Goal: Navigation & Orientation: Find specific page/section

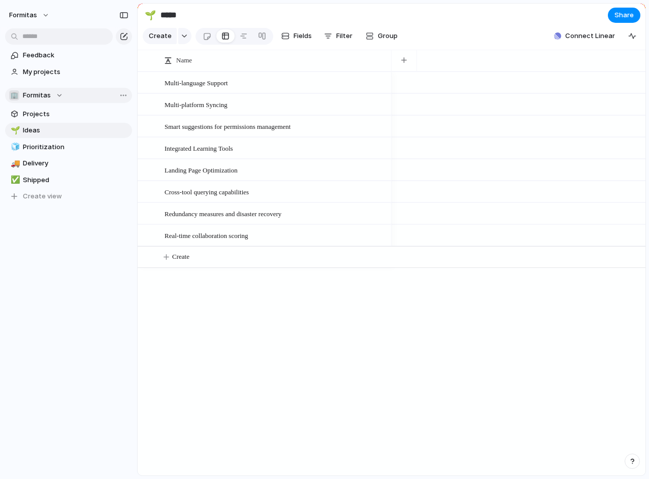
click at [53, 93] on div "🏢 Formitas" at bounding box center [36, 95] width 54 height 10
click at [53, 93] on div "🏢 Formitas Create new team" at bounding box center [324, 239] width 649 height 479
click at [47, 18] on button "Formitas" at bounding box center [30, 15] width 50 height 16
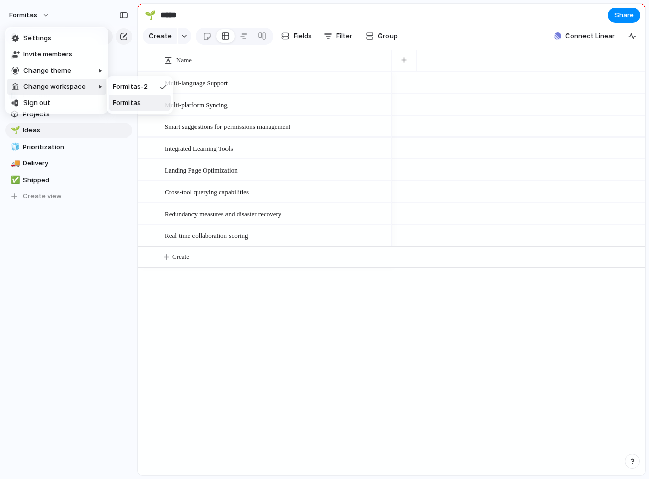
click at [118, 100] on span "Formitas" at bounding box center [127, 103] width 28 height 10
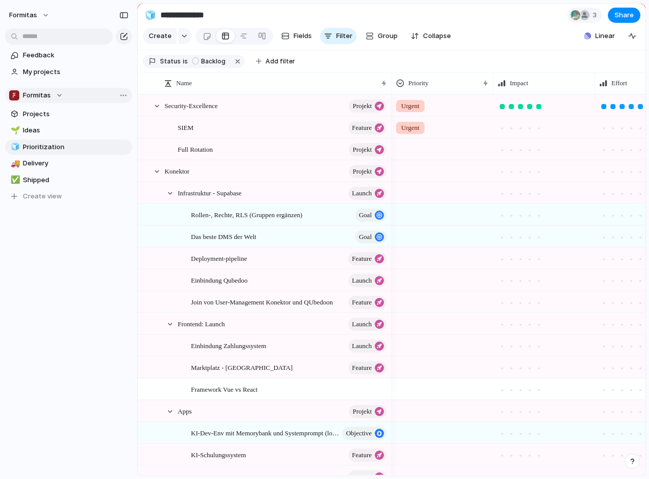
click at [56, 95] on div "Formitas" at bounding box center [36, 95] width 54 height 10
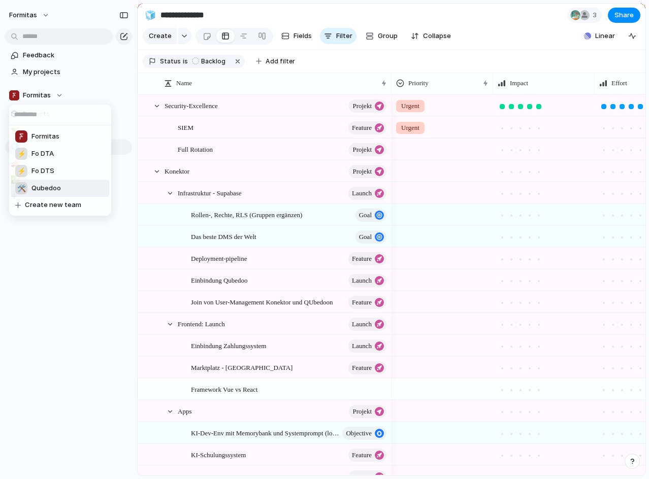
click at [72, 186] on li "🛠️ Qubedoo" at bounding box center [60, 188] width 98 height 17
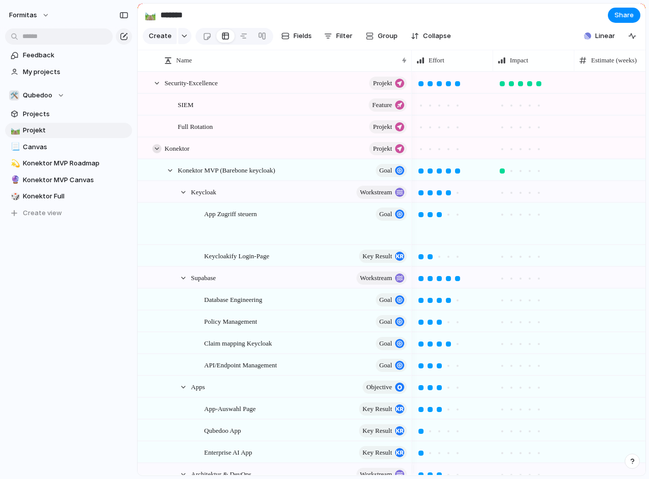
click at [156, 153] on div at bounding box center [156, 148] width 9 height 9
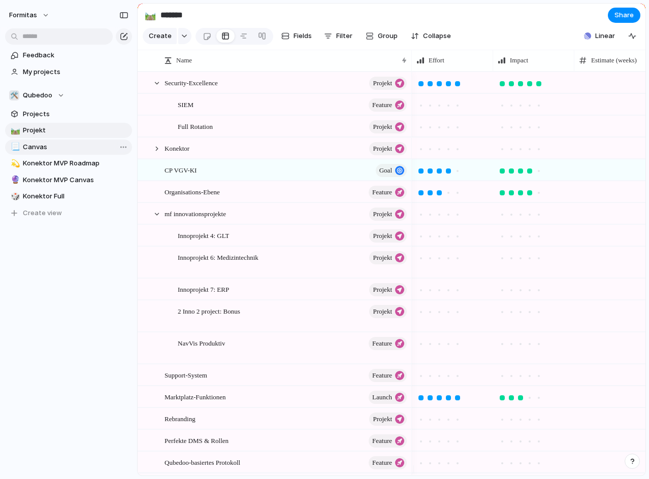
click at [63, 150] on span "Canvas" at bounding box center [76, 147] width 106 height 10
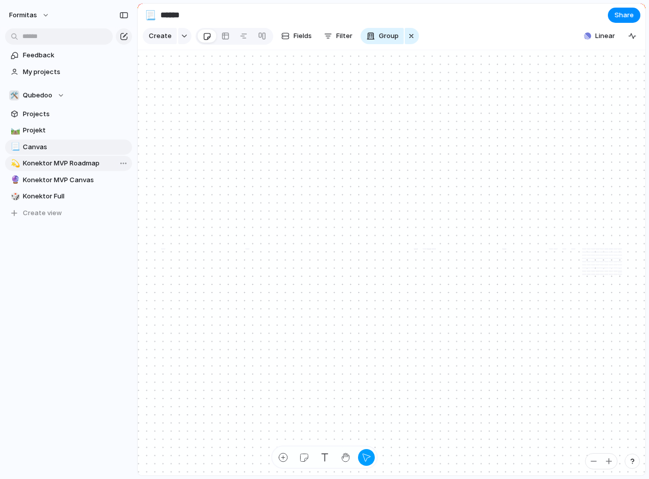
click at [61, 158] on span "Konektor MVP Roadmap" at bounding box center [76, 163] width 106 height 10
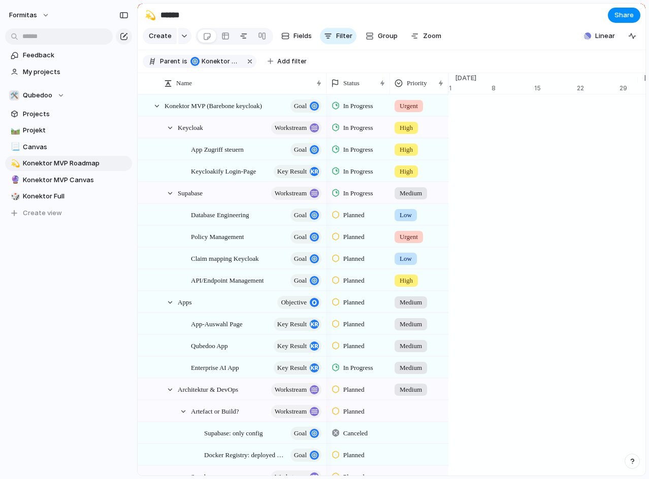
type input "**********"
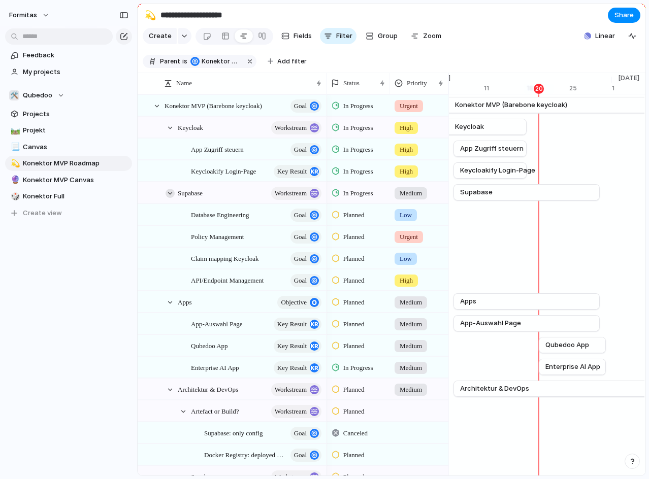
click at [172, 198] on div at bounding box center [170, 193] width 9 height 9
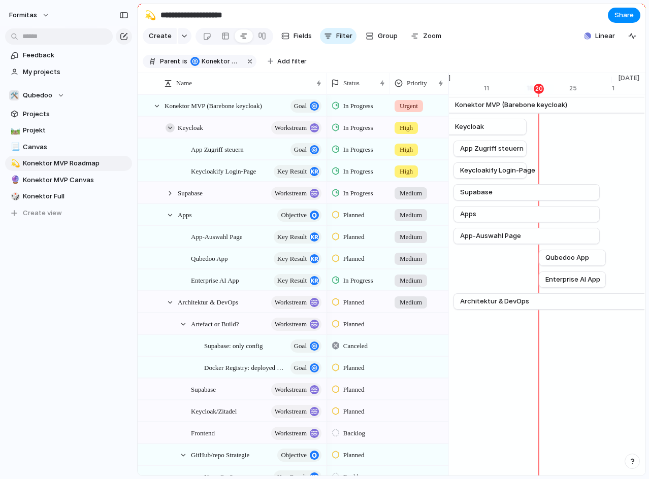
click at [170, 133] on div at bounding box center [170, 127] width 9 height 9
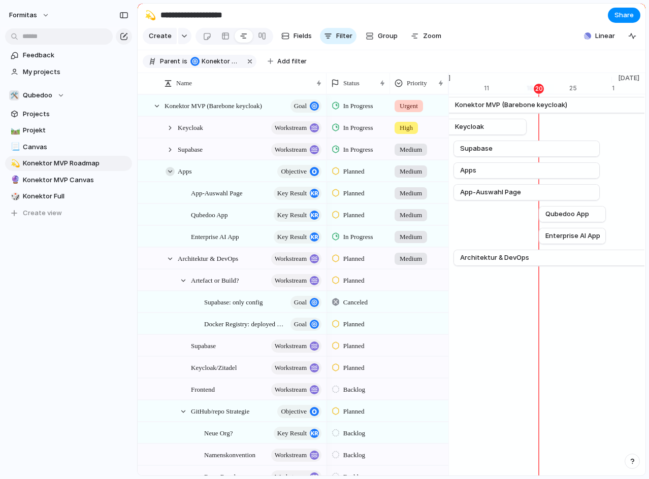
click at [173, 176] on div at bounding box center [170, 171] width 9 height 9
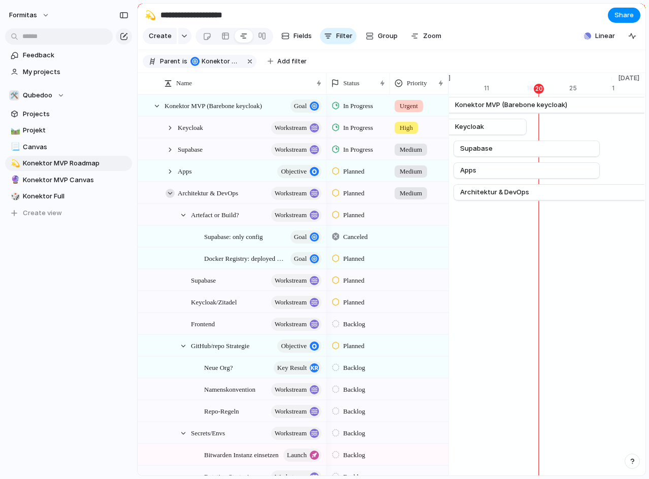
click at [171, 198] on div at bounding box center [170, 193] width 9 height 9
